Goal: Task Accomplishment & Management: Complete application form

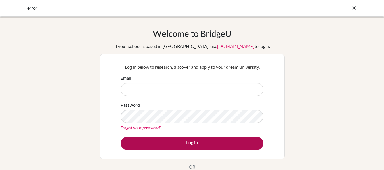
type input "[EMAIL_ADDRESS][DOMAIN_NAME]"
click at [177, 146] on button "Log in" at bounding box center [192, 143] width 143 height 13
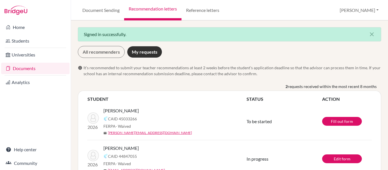
scroll to position [19, 0]
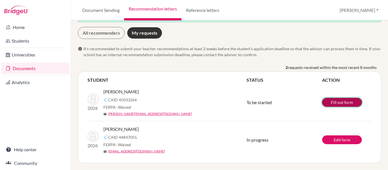
click at [339, 102] on link "Fill out form" at bounding box center [342, 102] width 40 height 9
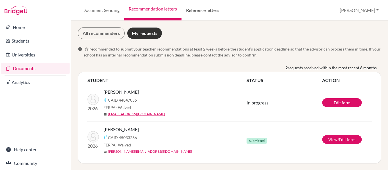
click at [203, 9] on link "Reference letters" at bounding box center [203, 10] width 42 height 20
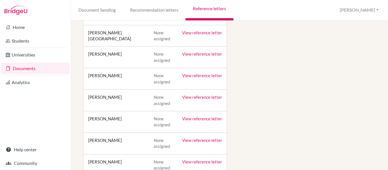
scroll to position [2234, 0]
